Goal: Information Seeking & Learning: Check status

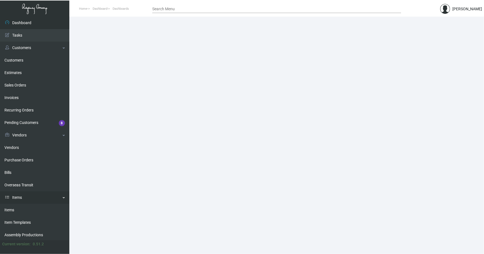
drag, startPoint x: 8, startPoint y: 208, endPoint x: 50, endPoint y: 192, distance: 45.0
click at [8, 208] on link "Items" at bounding box center [34, 210] width 69 height 12
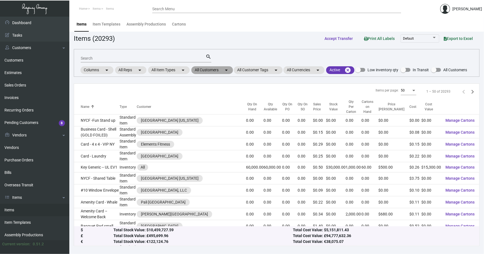
click at [217, 68] on mat-chip "All Customers arrow_drop_down" at bounding box center [212, 70] width 42 height 8
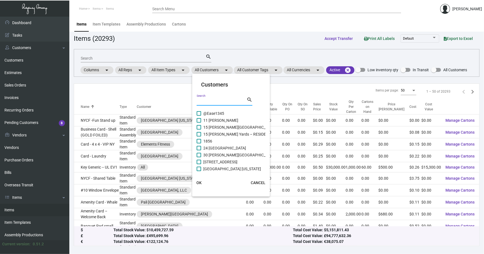
click at [208, 103] on input "Search" at bounding box center [222, 101] width 50 height 4
type input "gregori"
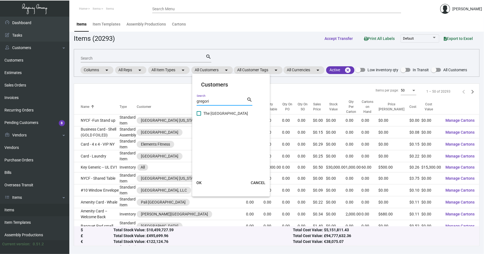
click at [222, 111] on span "The [GEOGRAPHIC_DATA]" at bounding box center [225, 113] width 45 height 7
click at [199, 116] on input "The [GEOGRAPHIC_DATA]" at bounding box center [199, 116] width 0 height 0
checkbox input "true"
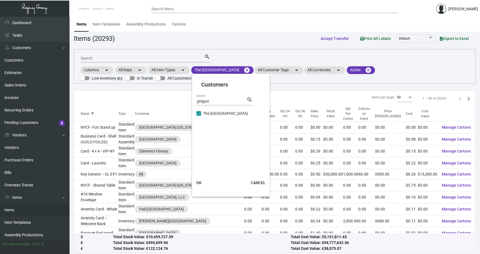
click at [199, 182] on span "OK" at bounding box center [198, 182] width 5 height 4
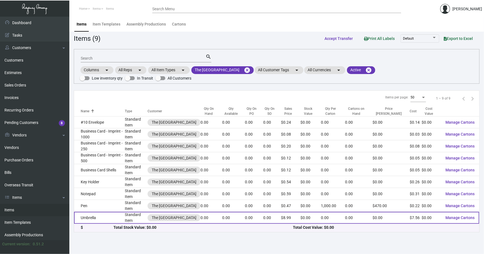
click at [98, 218] on td "Umbrella" at bounding box center [99, 218] width 51 height 12
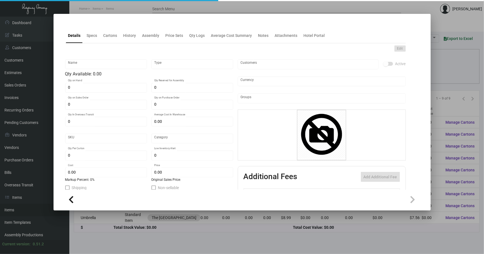
type input "Umbrella"
type input "Standard Item"
type input "$ 0.00"
type input "Standard"
type input "$ 7.56"
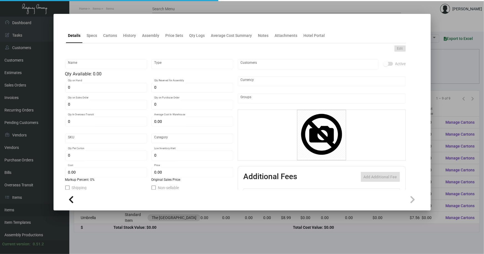
type input "$ 8.99"
checkbox input "true"
type input "United States Dollar $"
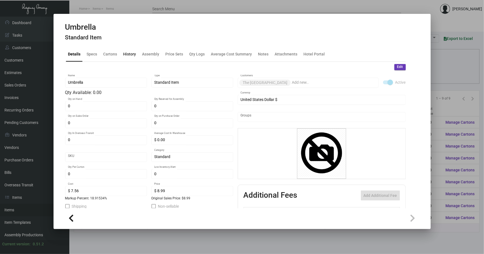
click at [128, 53] on div "History" at bounding box center [129, 54] width 13 height 6
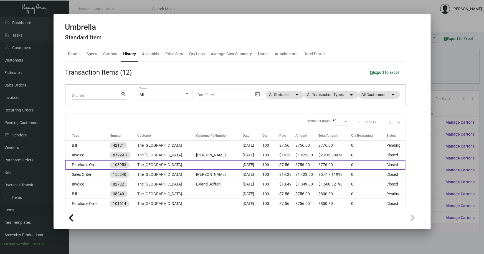
click at [209, 164] on td at bounding box center [219, 165] width 47 height 10
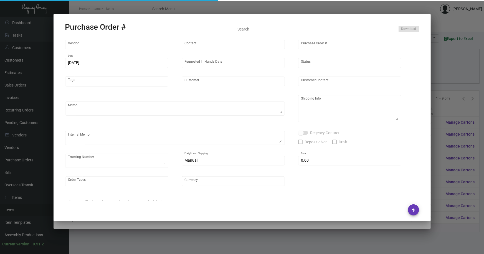
type input "Peerless Umbrella"
type input "Order Entry"
type input "103953"
type input "[DATE]"
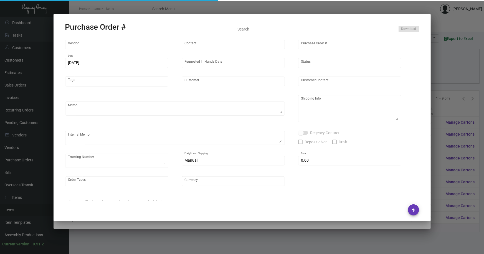
type input "The [GEOGRAPHIC_DATA]"
type input "[PERSON_NAME]"
type textarea "When ready to ship, contact: [EMAIL_ADDRESS][DOMAIN_NAME] for all shipments UPS…"
type textarea "[PERSON_NAME] The [GEOGRAPHIC_DATA] [STREET_ADDRESS][US_STATE]"
type input "$ 0.00"
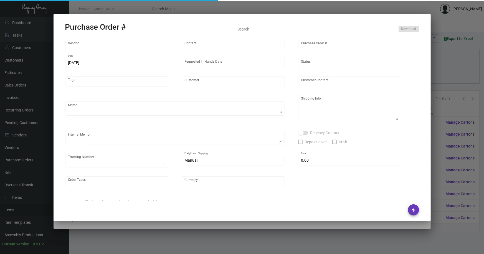
type input "United States Dollar $"
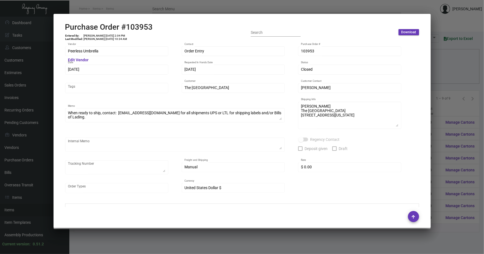
click at [446, 105] on div at bounding box center [242, 127] width 484 height 254
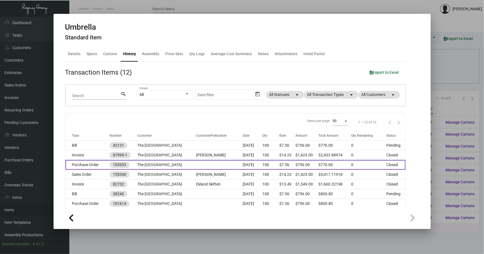
click at [174, 164] on td "The [GEOGRAPHIC_DATA]" at bounding box center [166, 165] width 59 height 10
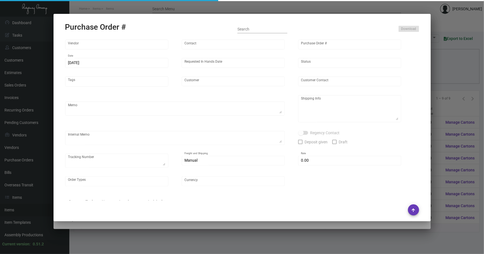
type input "Peerless Umbrella"
type input "Order Entry"
type input "103953"
type input "[DATE]"
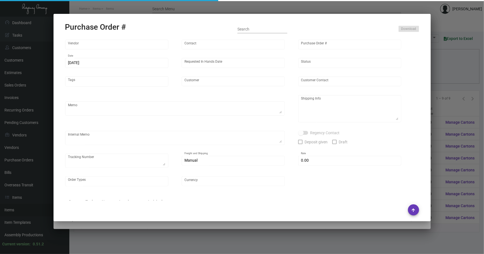
type input "The [GEOGRAPHIC_DATA]"
type input "[PERSON_NAME]"
type textarea "When ready to ship, contact: [EMAIL_ADDRESS][DOMAIN_NAME] for all shipments UPS…"
type textarea "[PERSON_NAME] The [GEOGRAPHIC_DATA] [STREET_ADDRESS][US_STATE]"
type input "$ 0.00"
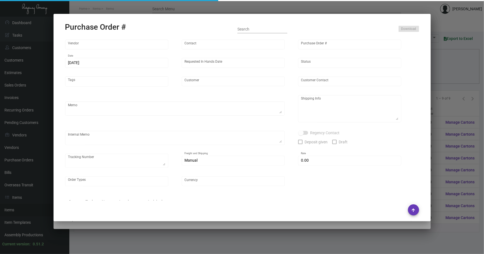
type input "United States Dollar $"
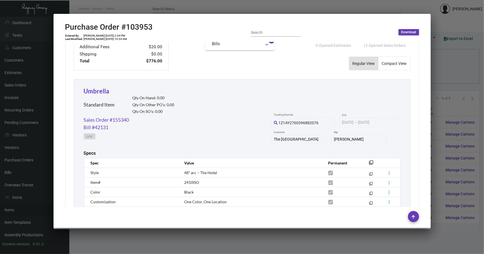
scroll to position [291, 0]
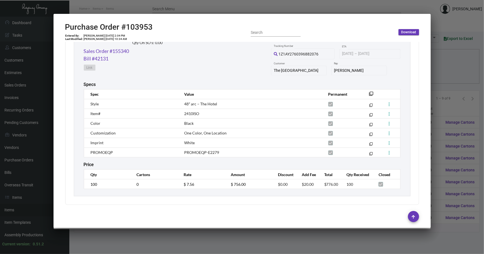
click at [144, 230] on div at bounding box center [242, 127] width 484 height 254
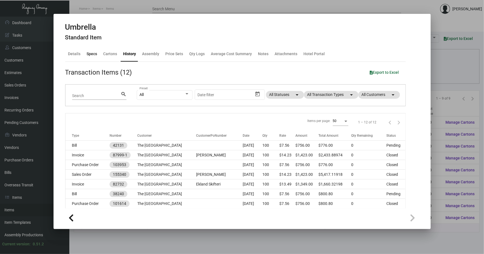
click at [92, 52] on div "Specs" at bounding box center [92, 54] width 11 height 6
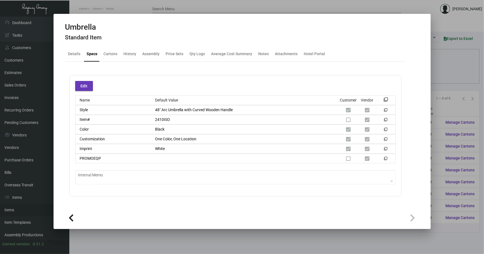
click at [110, 239] on div at bounding box center [242, 127] width 484 height 254
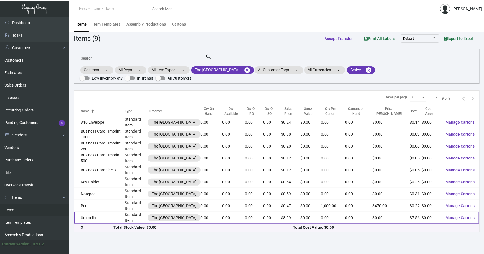
click at [89, 215] on td "Umbrella" at bounding box center [99, 218] width 51 height 12
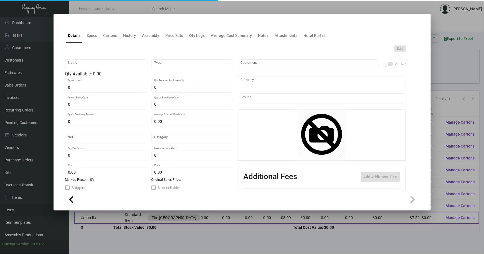
type input "Umbrella"
type input "Standard Item"
type input "$ 0.00"
type input "Standard"
type input "$ 7.56"
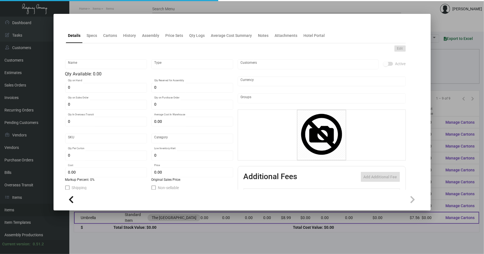
type input "$ 8.99"
checkbox input "true"
type input "United States Dollar $"
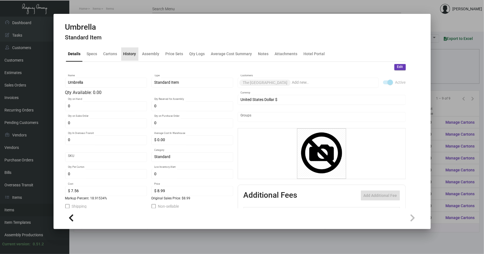
click at [131, 53] on div "History" at bounding box center [129, 54] width 13 height 6
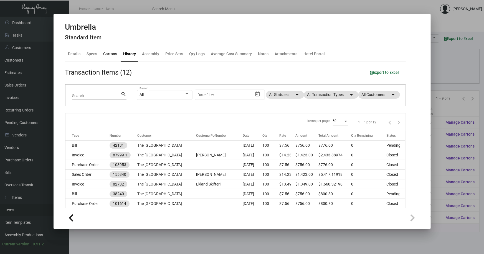
click at [113, 53] on div "Cartons" at bounding box center [110, 54] width 14 height 6
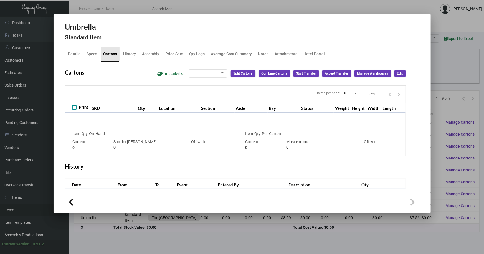
checkbox input "true"
type input "0"
click at [73, 54] on div "Details" at bounding box center [74, 54] width 12 height 6
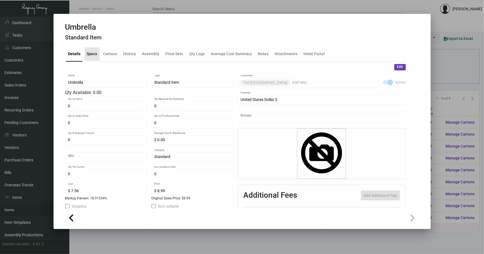
drag, startPoint x: 89, startPoint y: 54, endPoint x: 111, endPoint y: 53, distance: 21.9
click at [89, 54] on div "Specs" at bounding box center [92, 54] width 11 height 6
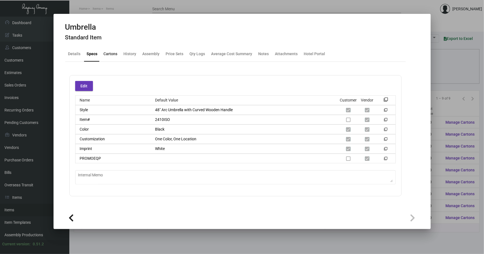
click at [111, 53] on div "Cartons" at bounding box center [111, 54] width 14 height 6
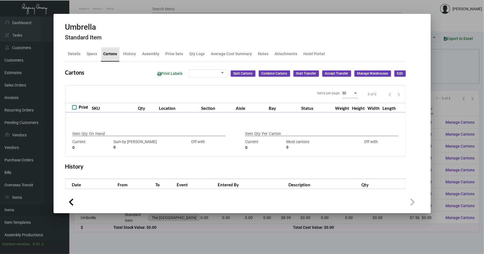
checkbox input "true"
type input "0"
click at [131, 53] on div "History" at bounding box center [129, 54] width 13 height 6
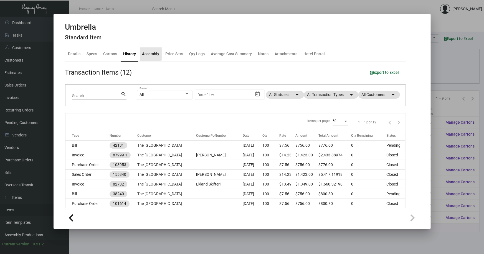
click at [148, 53] on div "Assembly" at bounding box center [150, 54] width 17 height 6
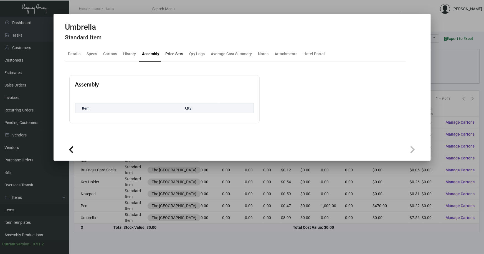
click at [168, 53] on div "Price Sets" at bounding box center [175, 54] width 18 height 6
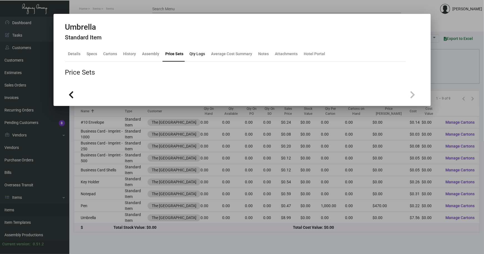
click at [193, 53] on div "Qty Logs" at bounding box center [198, 54] width 16 height 6
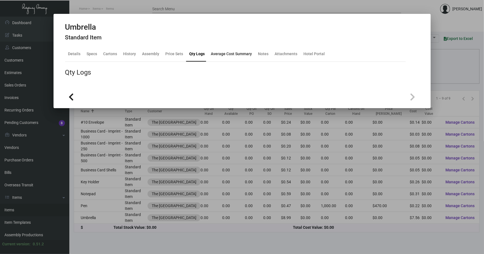
click at [219, 53] on div "Average Cost Summary" at bounding box center [231, 54] width 41 height 6
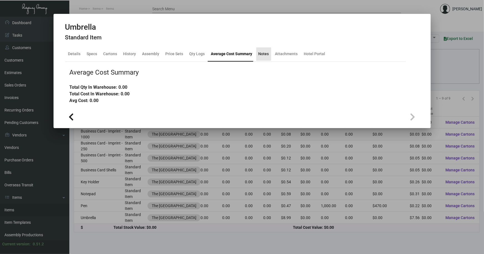
click at [259, 52] on div "Notes" at bounding box center [263, 54] width 11 height 6
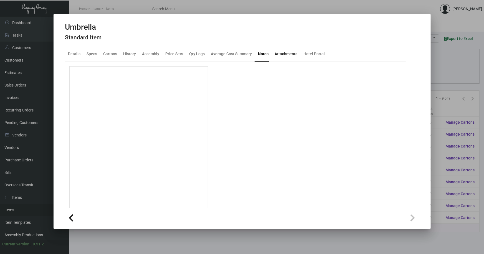
click at [290, 53] on div "Attachments" at bounding box center [286, 54] width 23 height 6
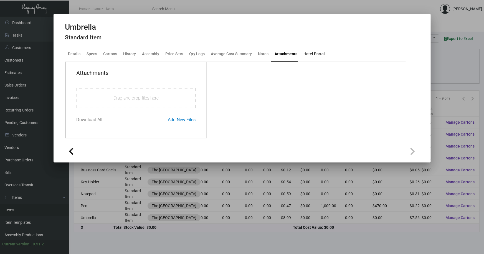
click at [314, 56] on div "Hotel Portal" at bounding box center [314, 54] width 21 height 6
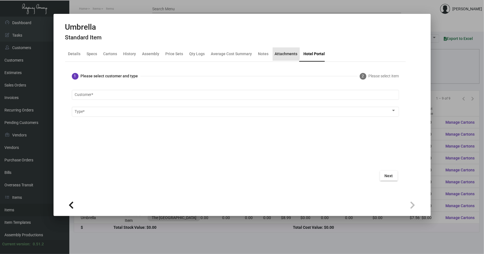
drag, startPoint x: 276, startPoint y: 52, endPoint x: 331, endPoint y: 29, distance: 60.1
click at [276, 52] on div "Attachments" at bounding box center [286, 54] width 23 height 6
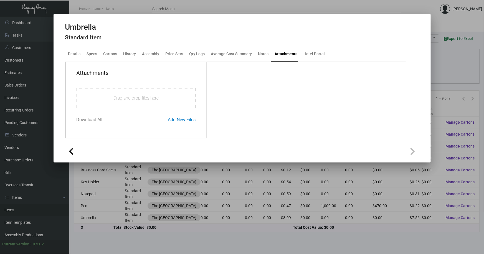
click at [439, 63] on div at bounding box center [242, 127] width 484 height 254
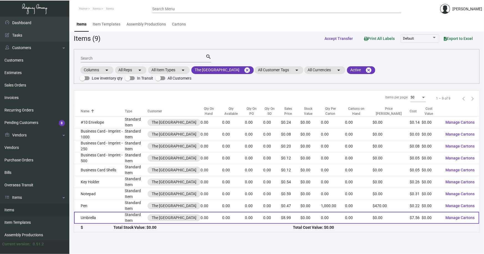
click at [105, 217] on td "Umbrella" at bounding box center [99, 218] width 51 height 12
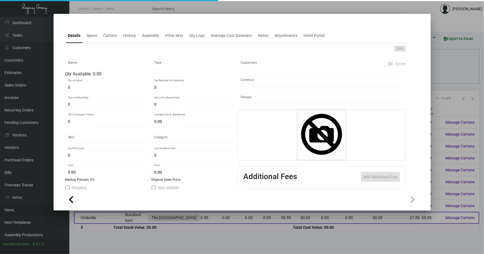
type input "Umbrella"
type input "Standard Item"
type input "$ 0.00"
type input "Standard"
type input "$ 7.56"
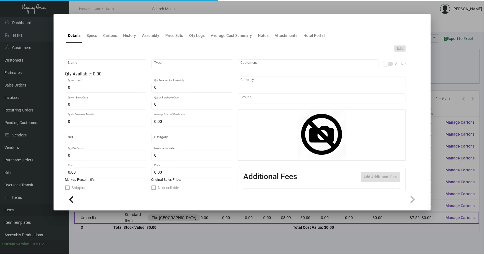
type input "$ 8.99"
checkbox input "true"
type input "United States Dollar $"
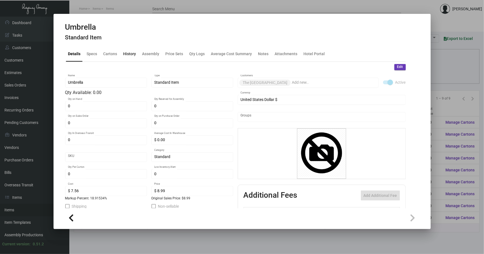
click at [129, 55] on div "History" at bounding box center [129, 54] width 13 height 6
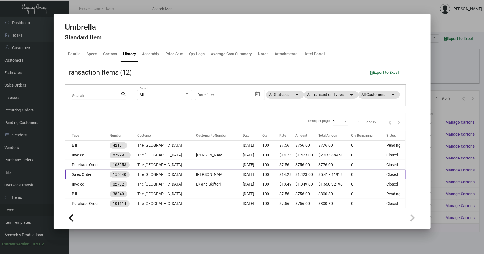
click at [100, 172] on td "Sales Order" at bounding box center [87, 175] width 44 height 10
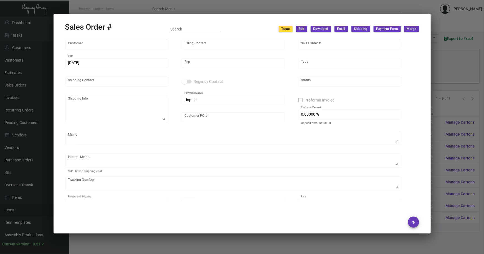
type input "The [GEOGRAPHIC_DATA]"
type input "Gjovani Pepa"
type input "155340"
type input "[DATE]"
type input "[PERSON_NAME]"
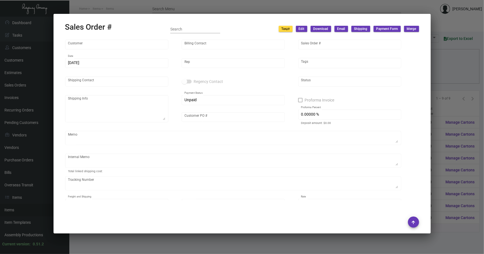
type input "[PERSON_NAME]"
type textarea "The Gregorian Hotel - [PERSON_NAME] [STREET_ADDRESS][US_STATE]"
type input "[PERSON_NAME]"
type textarea "[DATE] Shipped from [PERSON_NAME] Printing by UPS Ground Cost $23.36 [DATE] Shi…"
type input "United States Dollar $"
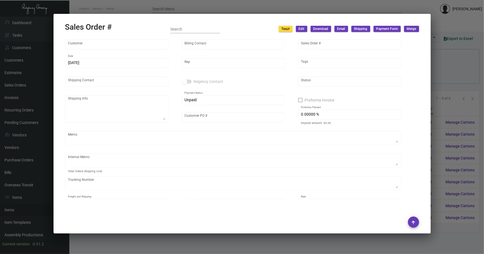
type input "$ 88.79"
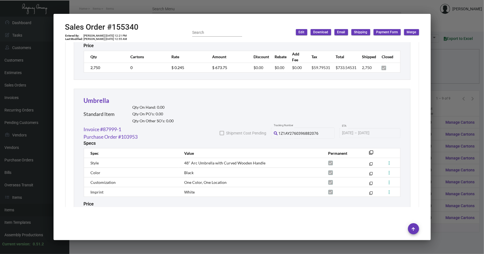
scroll to position [643, 0]
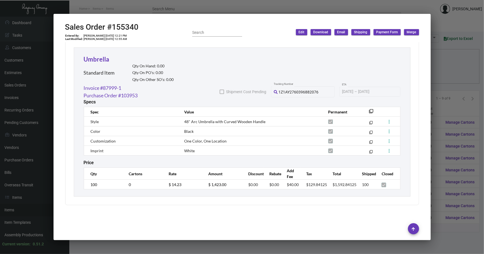
click at [316, 90] on div "1Z1AY2760396882076" at bounding box center [303, 92] width 58 height 4
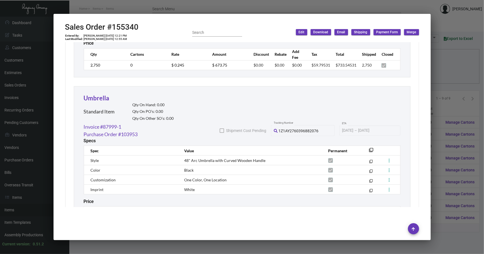
scroll to position [518, 0]
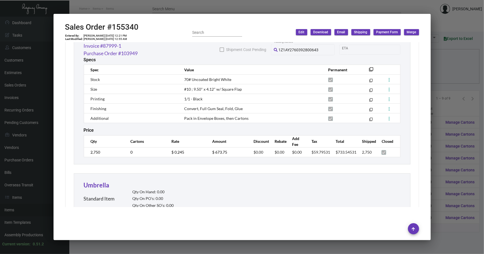
click at [438, 115] on div at bounding box center [242, 127] width 484 height 254
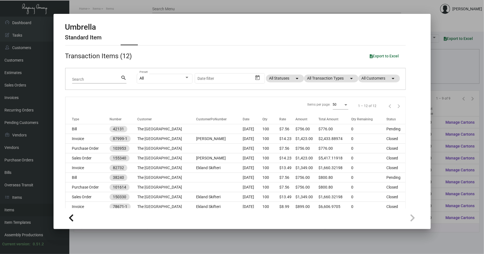
scroll to position [25, 0]
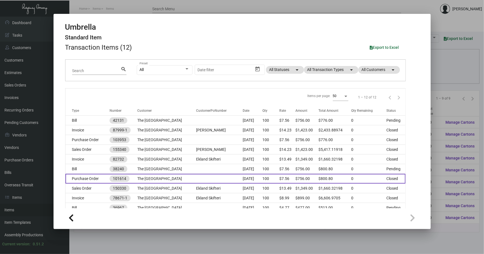
click at [93, 177] on td "Purchase Order" at bounding box center [87, 179] width 44 height 10
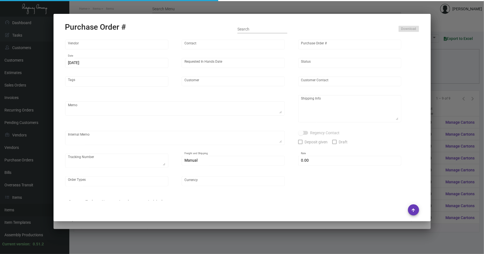
type input "Peerless Umbrella"
type input "Order Entry"
type input "101614"
type input "[DATE]"
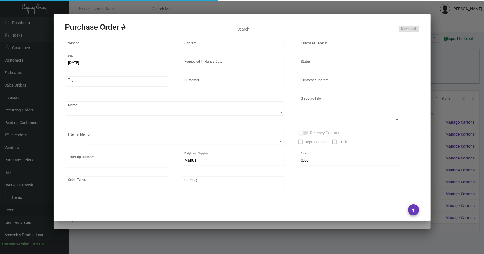
type input "The [GEOGRAPHIC_DATA]"
type input "Ekland Skifteri"
type textarea "When ready to ship, contact: [EMAIL_ADDRESS][DOMAIN_NAME] for all shipments UPS…"
type textarea "Ekland Skifteri The [GEOGRAPHIC_DATA] [STREET_ADDRESS][US_STATE]"
type input "$ 0.00"
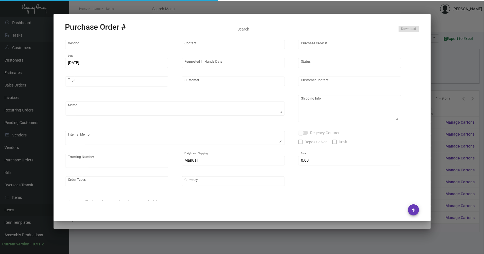
type input "United States Dollar $"
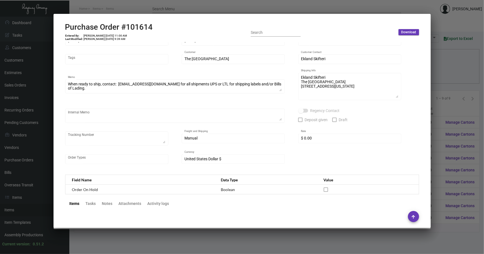
scroll to position [0, 0]
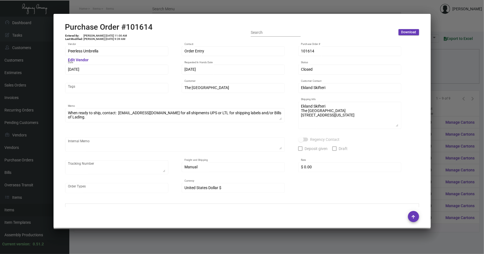
click at [439, 173] on div at bounding box center [242, 127] width 484 height 254
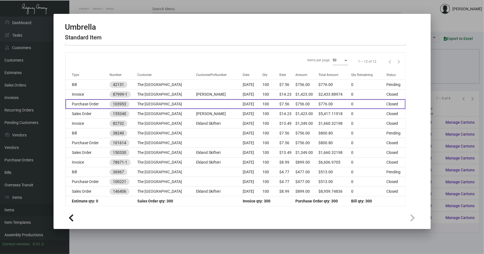
scroll to position [61, 0]
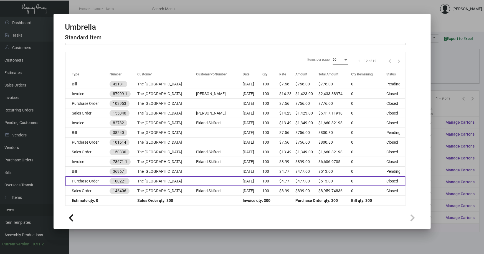
click at [92, 183] on td "Purchase Order" at bounding box center [87, 181] width 44 height 10
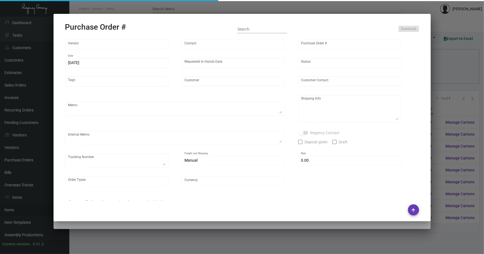
type input "The Premium Line"
type input "MISSING INFO MISSING INFO"
type input "100221"
type input "[DATE]"
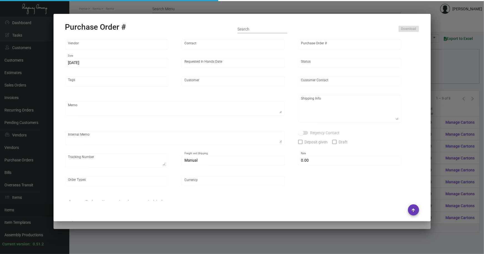
type input "The [GEOGRAPHIC_DATA]"
type input "Ekland Skifteri"
type textarea "BLIND Ship via UPS Ground Acct# 1AY276."
type textarea "Ekland Skifteri The [GEOGRAPHIC_DATA] [STREET_ADDRESS][US_STATE]"
checkbox input "true"
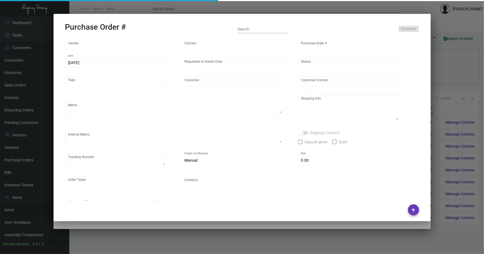
type input "$ 0.00"
type input "United States Dollar $"
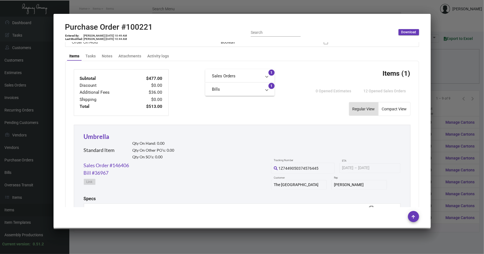
scroll to position [291, 0]
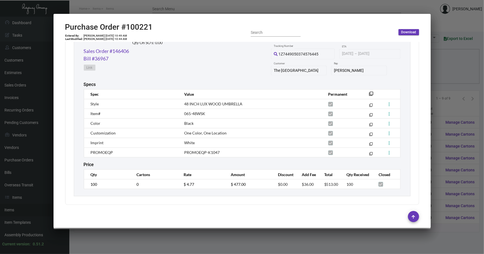
click at [129, 231] on div at bounding box center [242, 127] width 484 height 254
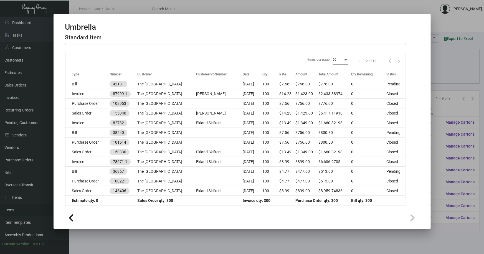
click at [449, 72] on div at bounding box center [242, 127] width 484 height 254
